Goal: Task Accomplishment & Management: Use online tool/utility

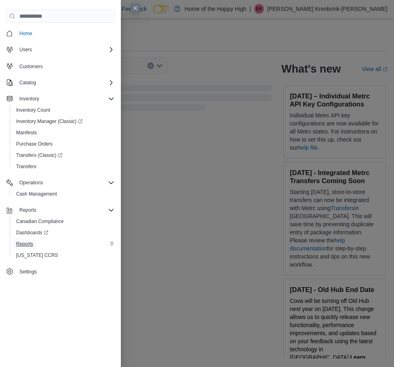
click at [23, 247] on span "Reports" at bounding box center [24, 244] width 17 height 10
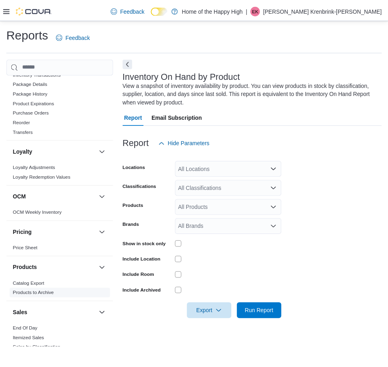
scroll to position [363, 0]
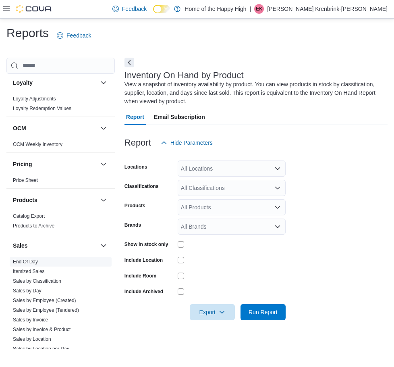
click at [34, 261] on link "End Of Day" at bounding box center [25, 262] width 25 height 6
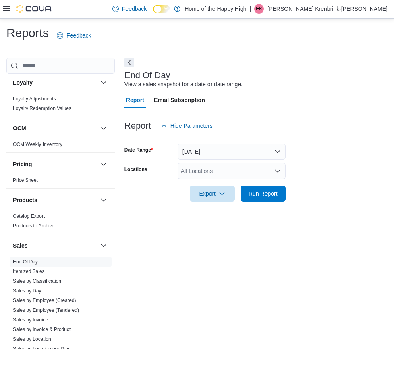
click at [230, 173] on div "All Locations" at bounding box center [232, 171] width 108 height 16
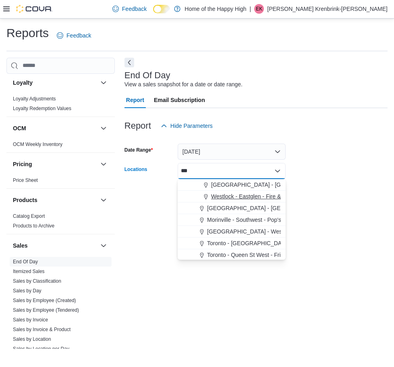
type input "***"
click at [228, 197] on span "Westlock - Eastglen - Fire & Flower" at bounding box center [255, 196] width 88 height 8
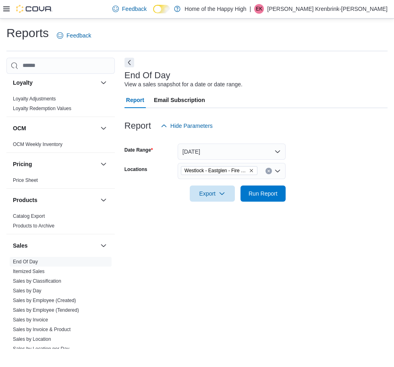
click at [306, 180] on div at bounding box center [256, 182] width 263 height 6
click at [283, 194] on button "Run Report" at bounding box center [263, 193] width 45 height 16
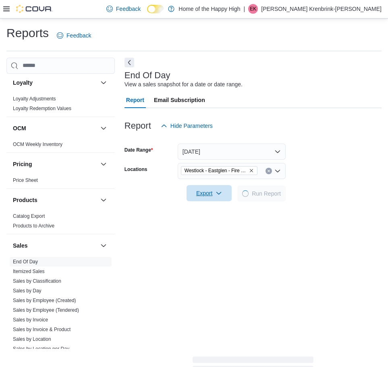
click at [207, 195] on span "Export" at bounding box center [209, 193] width 35 height 16
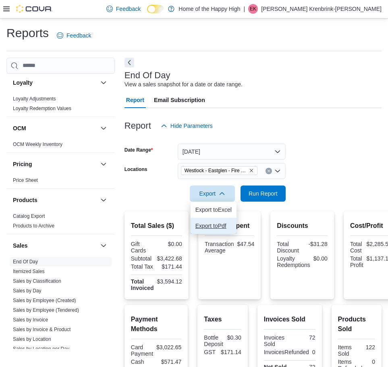
click at [226, 226] on span "Export to Pdf" at bounding box center [214, 226] width 36 height 6
